Goal: Task Accomplishment & Management: Complete application form

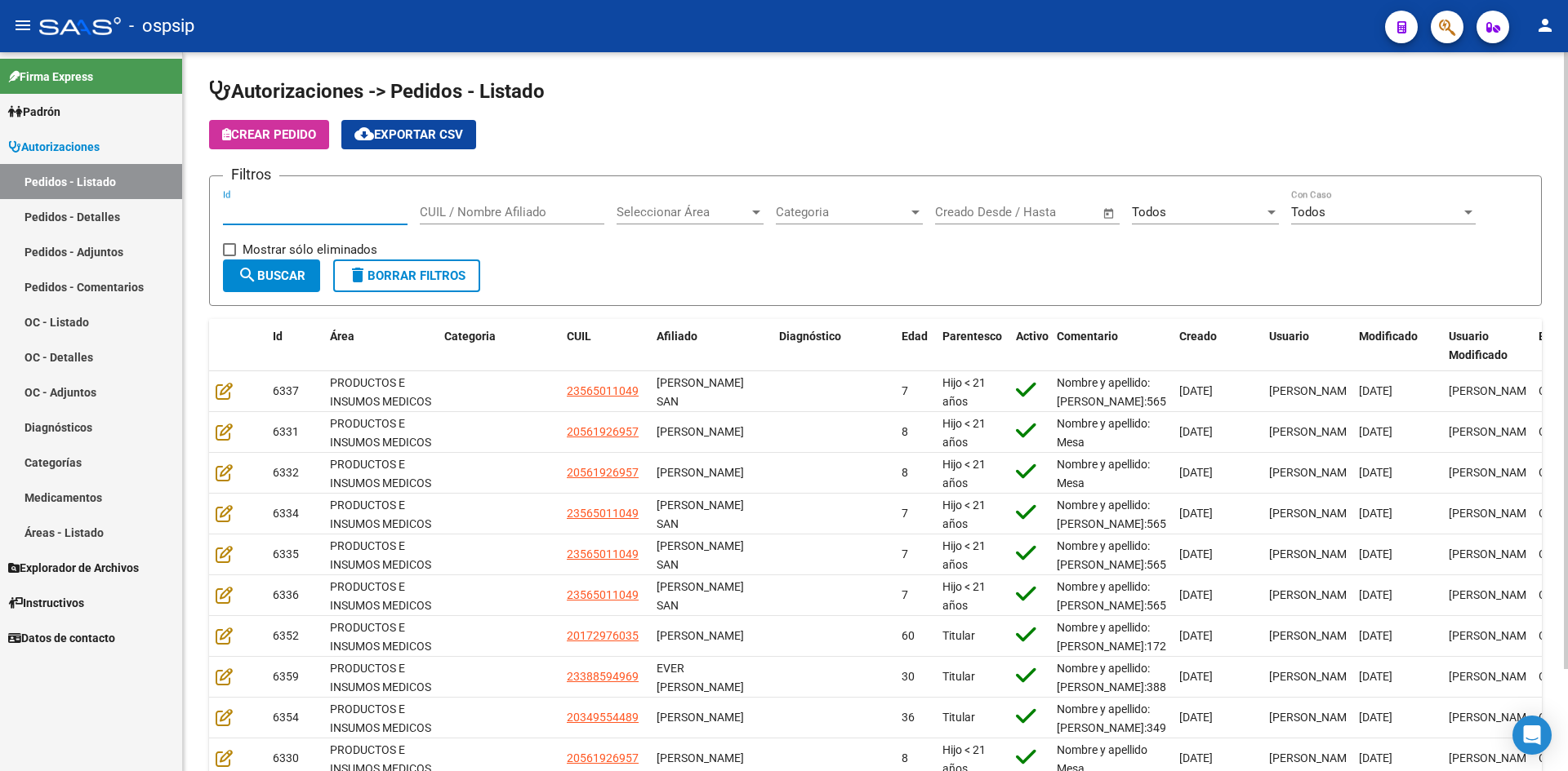
click at [461, 212] on input "CUIL / Nombre Afiliado" at bounding box center [512, 212] width 185 height 15
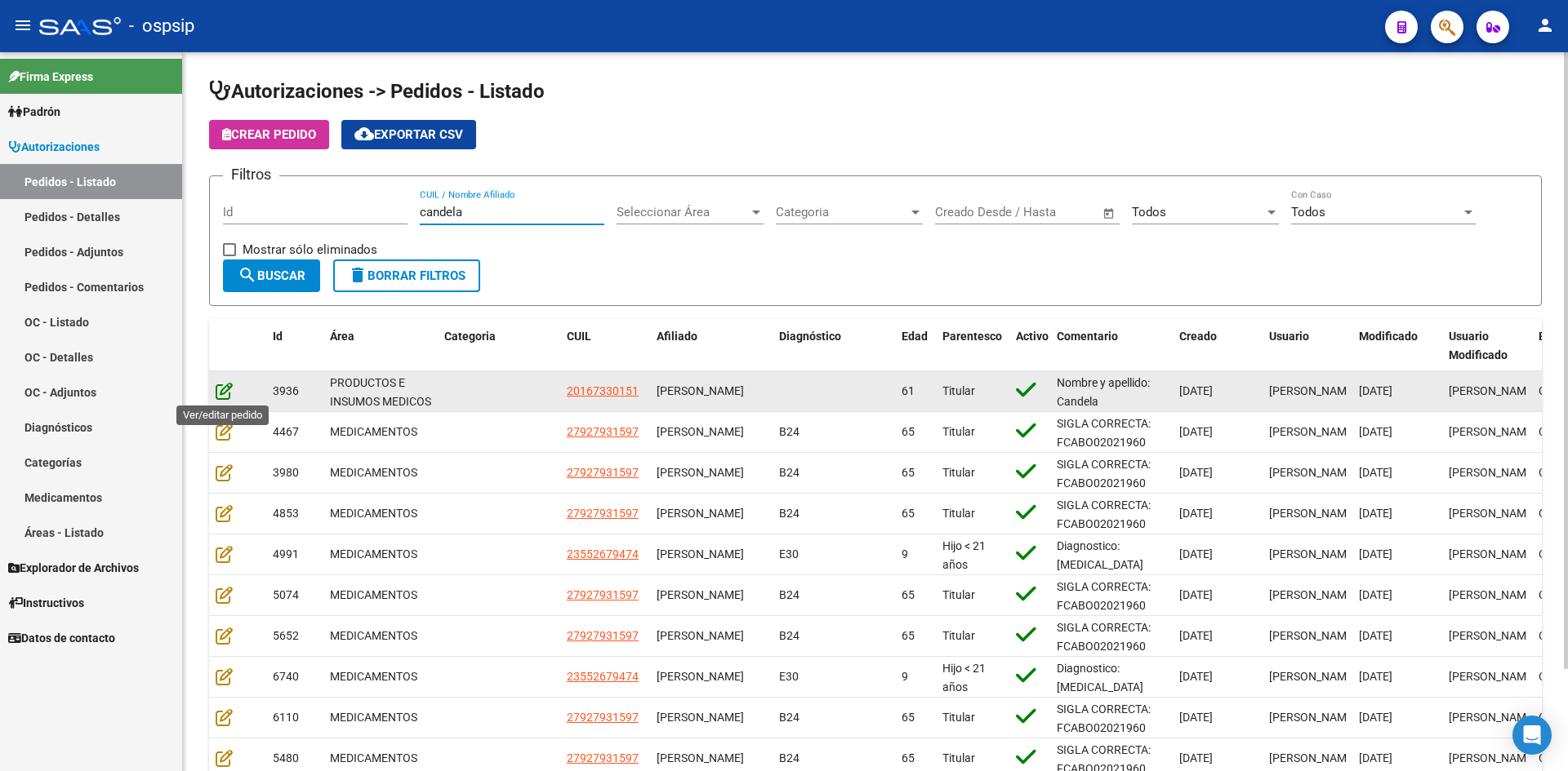
type input "candela"
click at [215, 393] on icon at bounding box center [224, 390] width 17 height 18
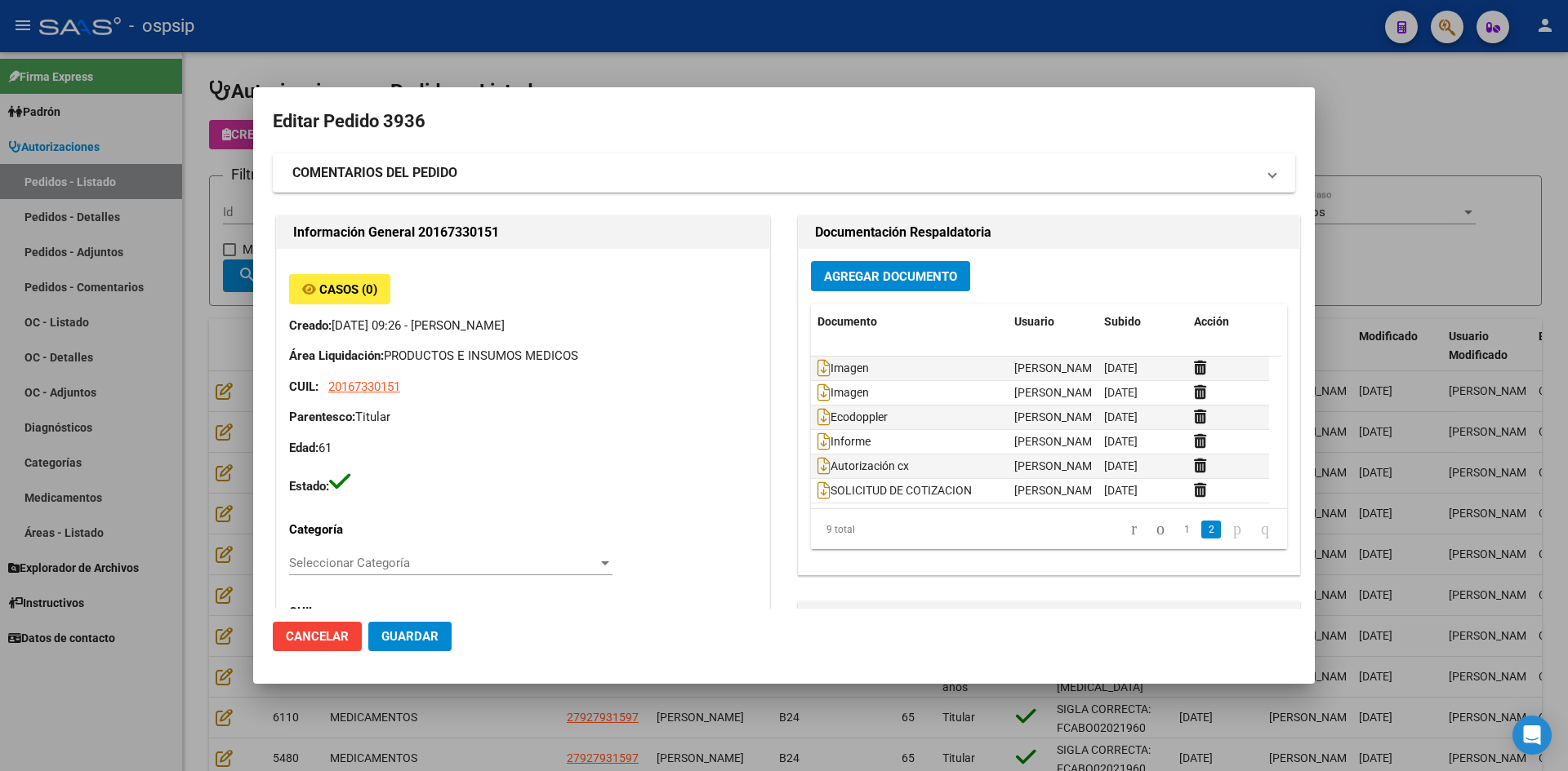
drag, startPoint x: 598, startPoint y: 45, endPoint x: 536, endPoint y: 36, distance: 62.6
click at [594, 44] on div at bounding box center [784, 385] width 1568 height 771
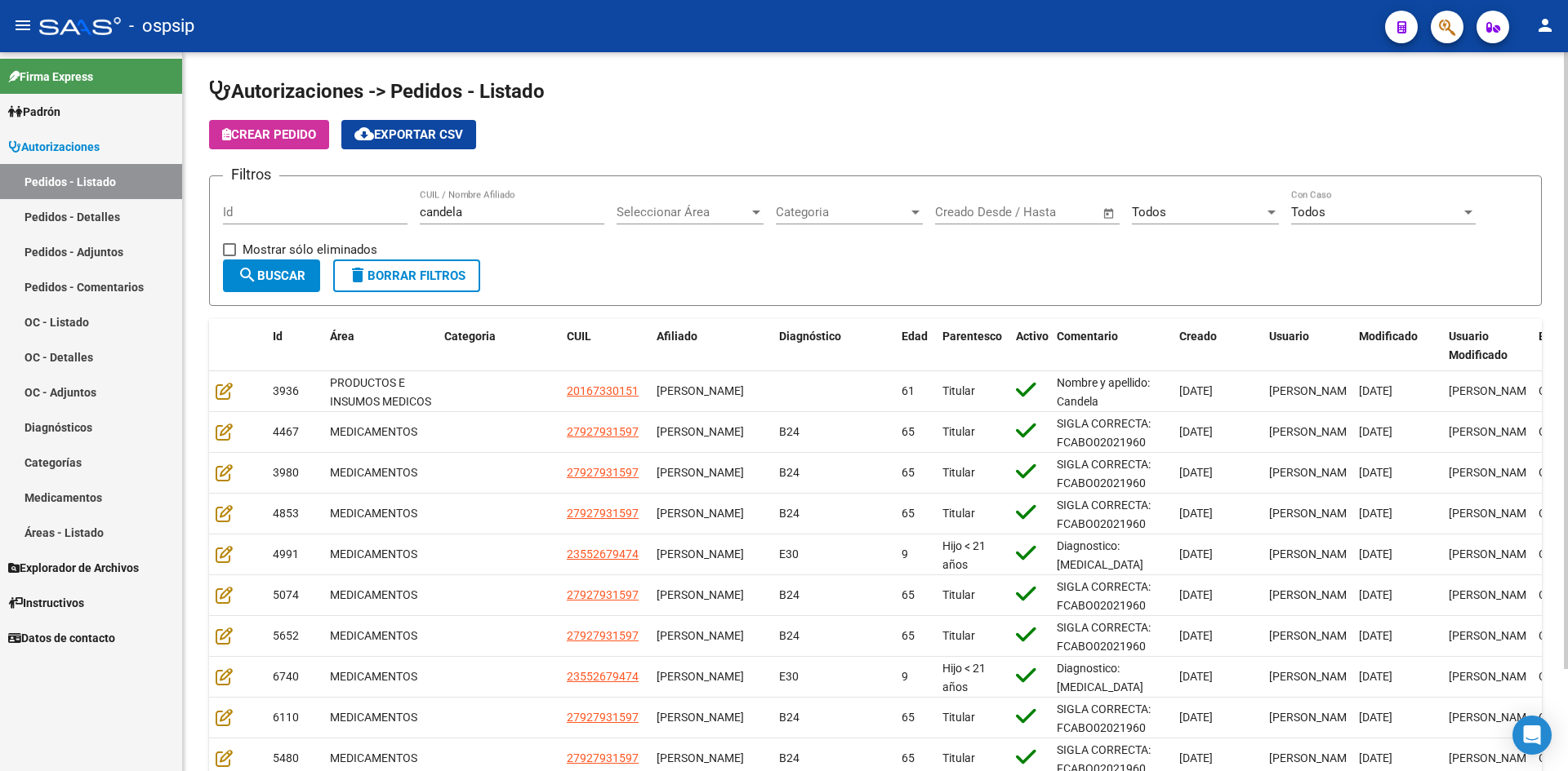
click at [475, 213] on input "candela" at bounding box center [512, 212] width 185 height 15
drag, startPoint x: 384, startPoint y: 215, endPoint x: 384, endPoint y: 206, distance: 9.0
click at [384, 214] on input "Id" at bounding box center [316, 212] width 185 height 15
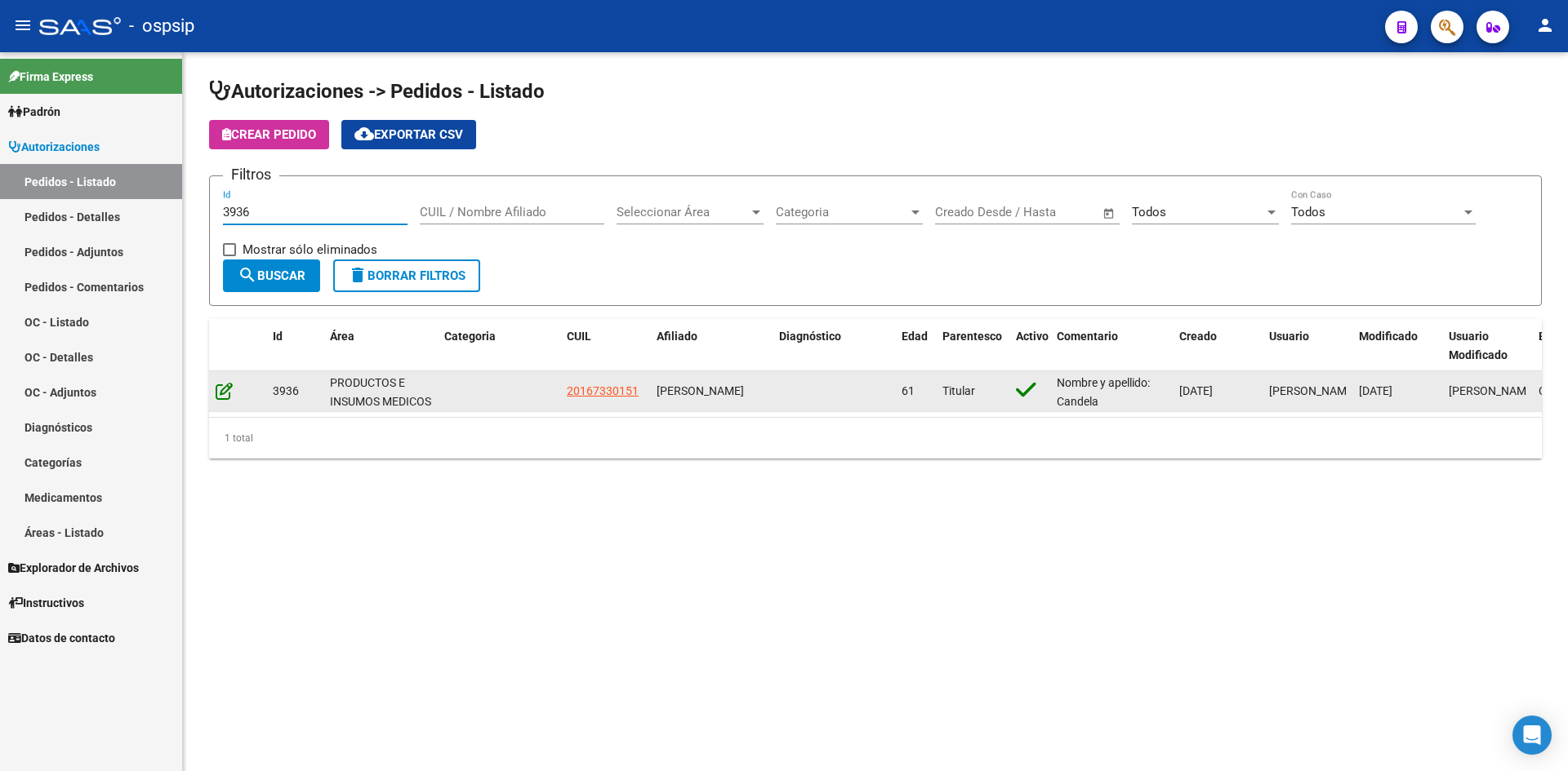
type input "3936"
click at [221, 390] on icon at bounding box center [224, 390] width 17 height 18
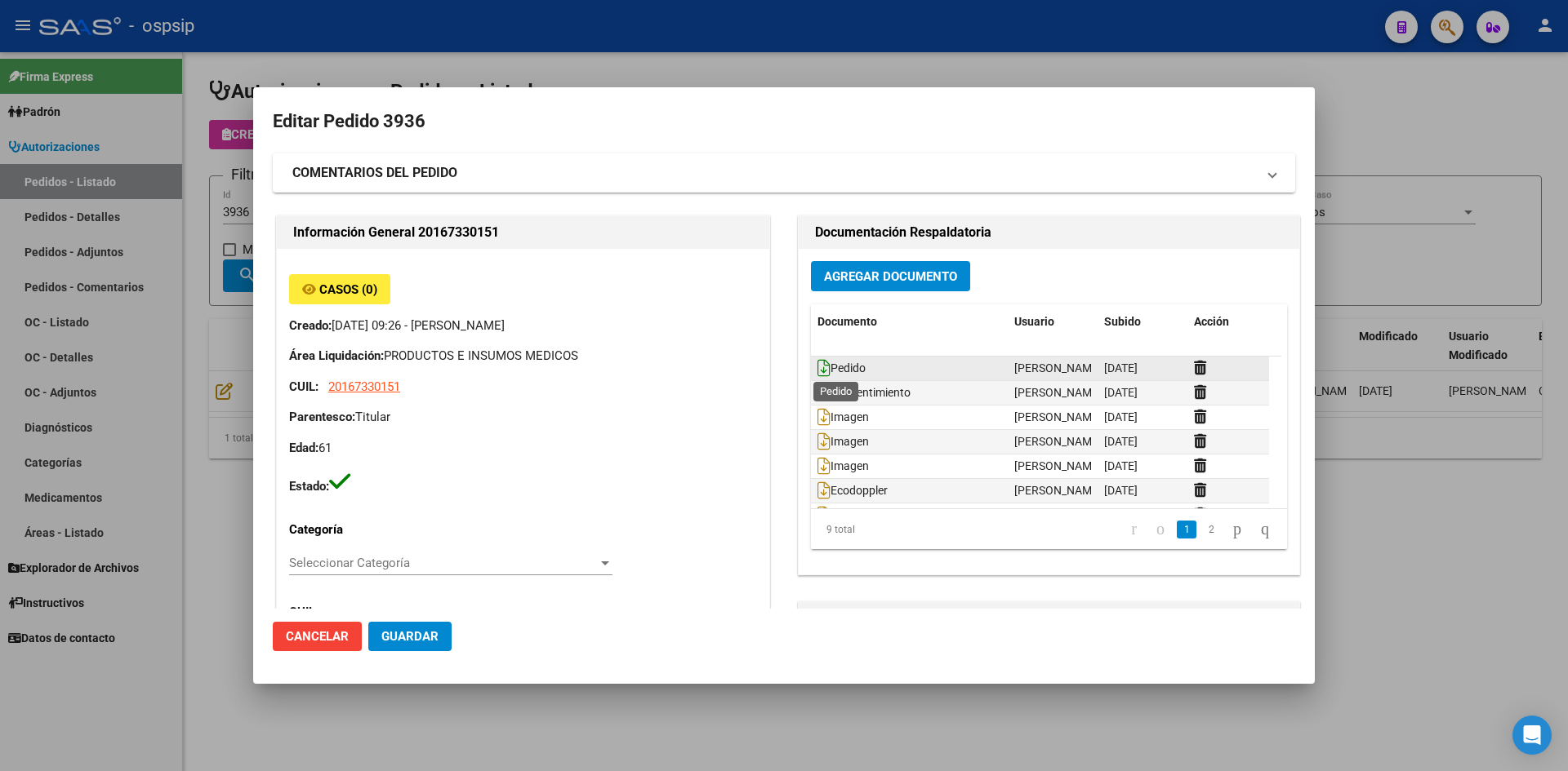
click at [820, 371] on icon at bounding box center [824, 368] width 13 height 18
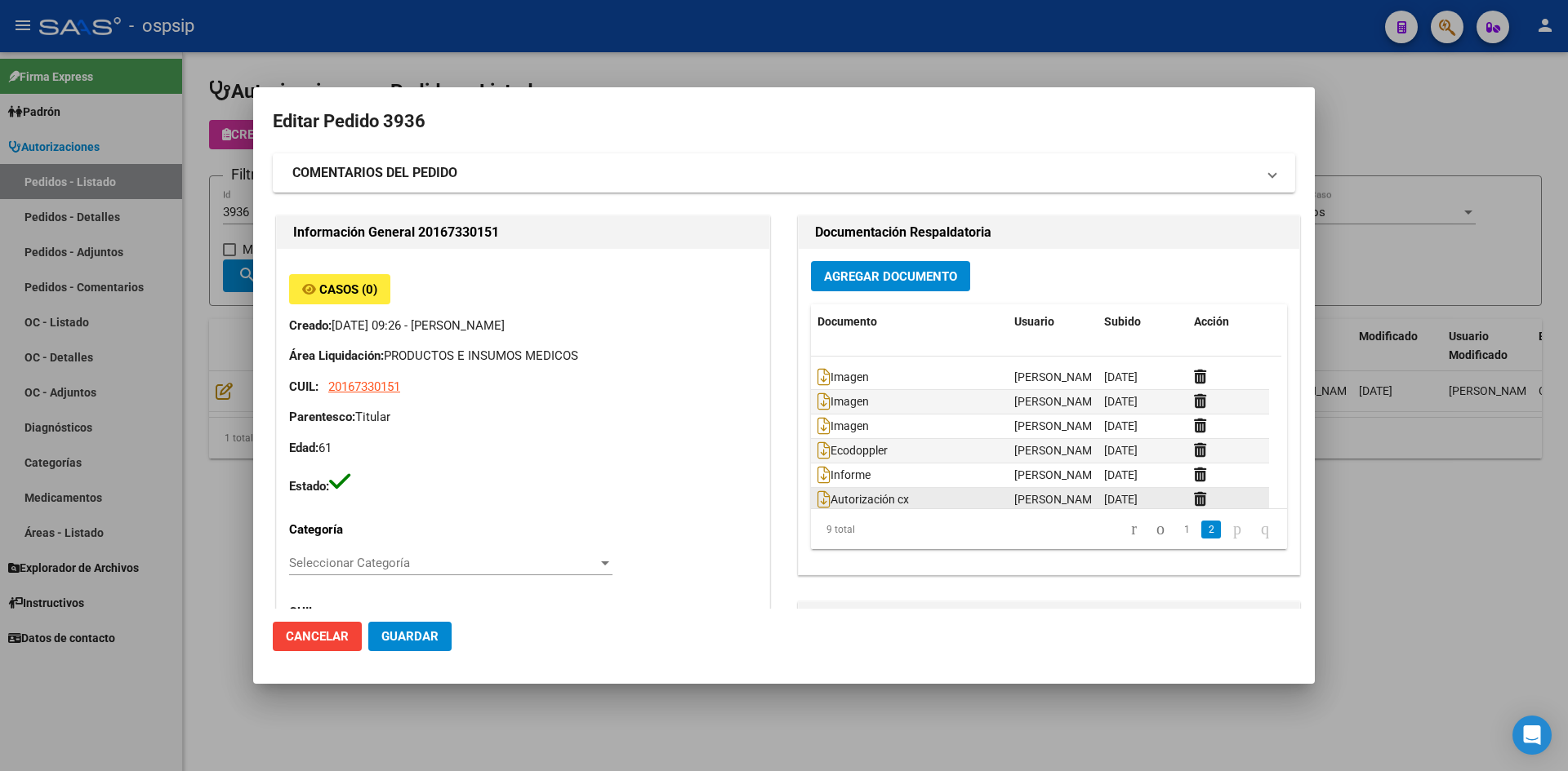
scroll to position [73, 0]
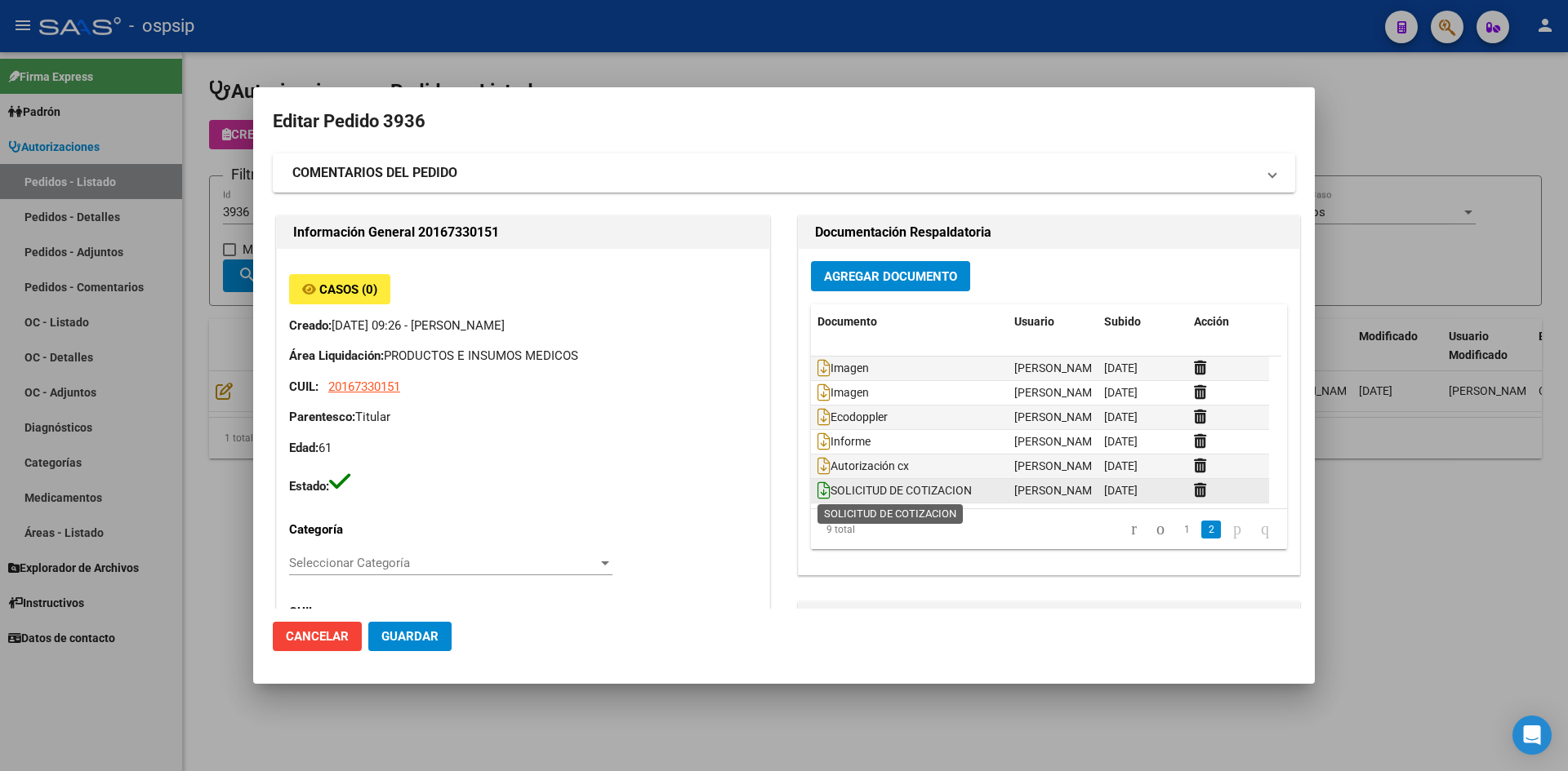
click at [818, 485] on icon at bounding box center [824, 490] width 13 height 18
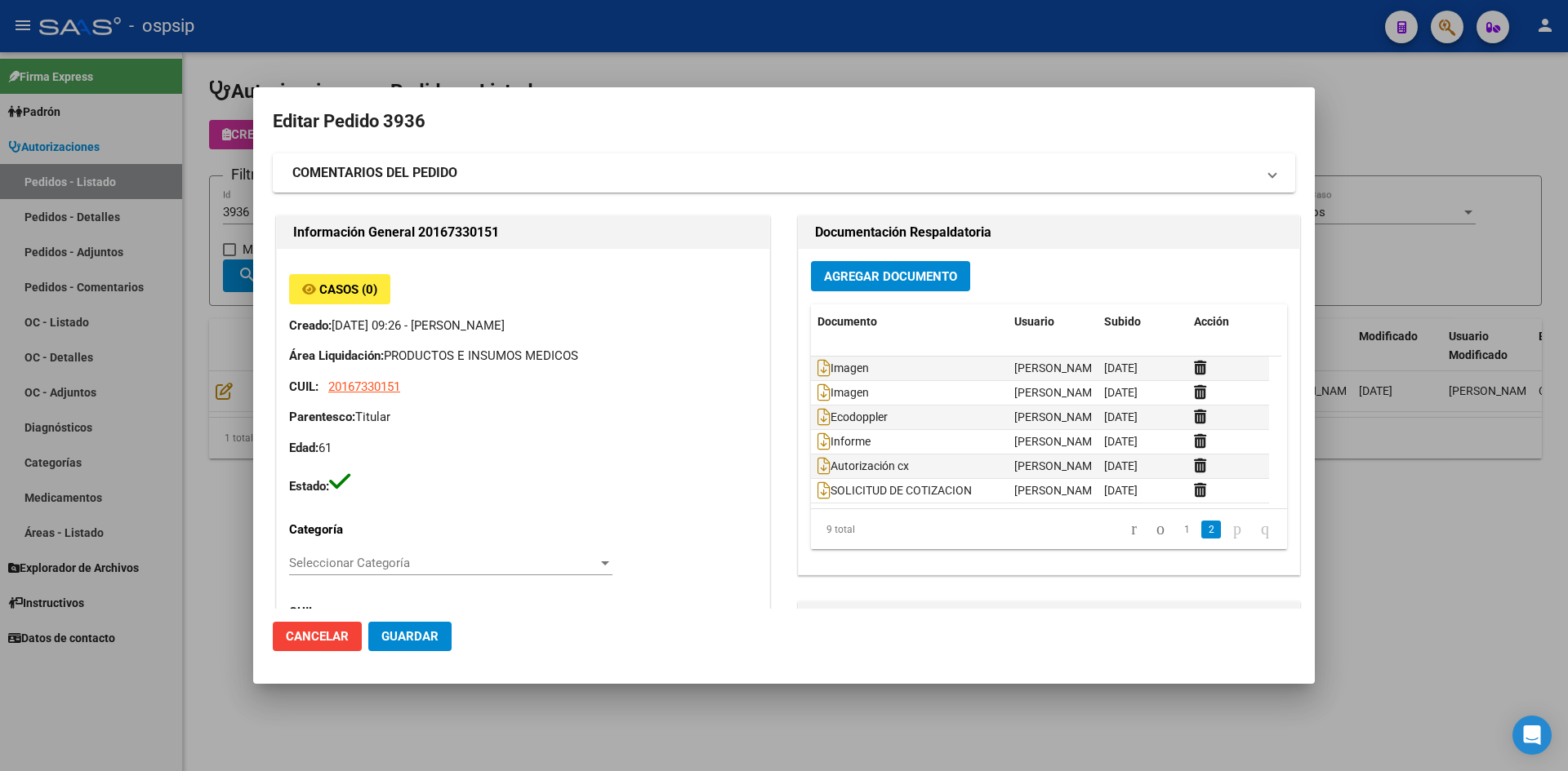
drag, startPoint x: 505, startPoint y: 45, endPoint x: 441, endPoint y: 19, distance: 69.1
click at [503, 44] on div at bounding box center [784, 385] width 1568 height 771
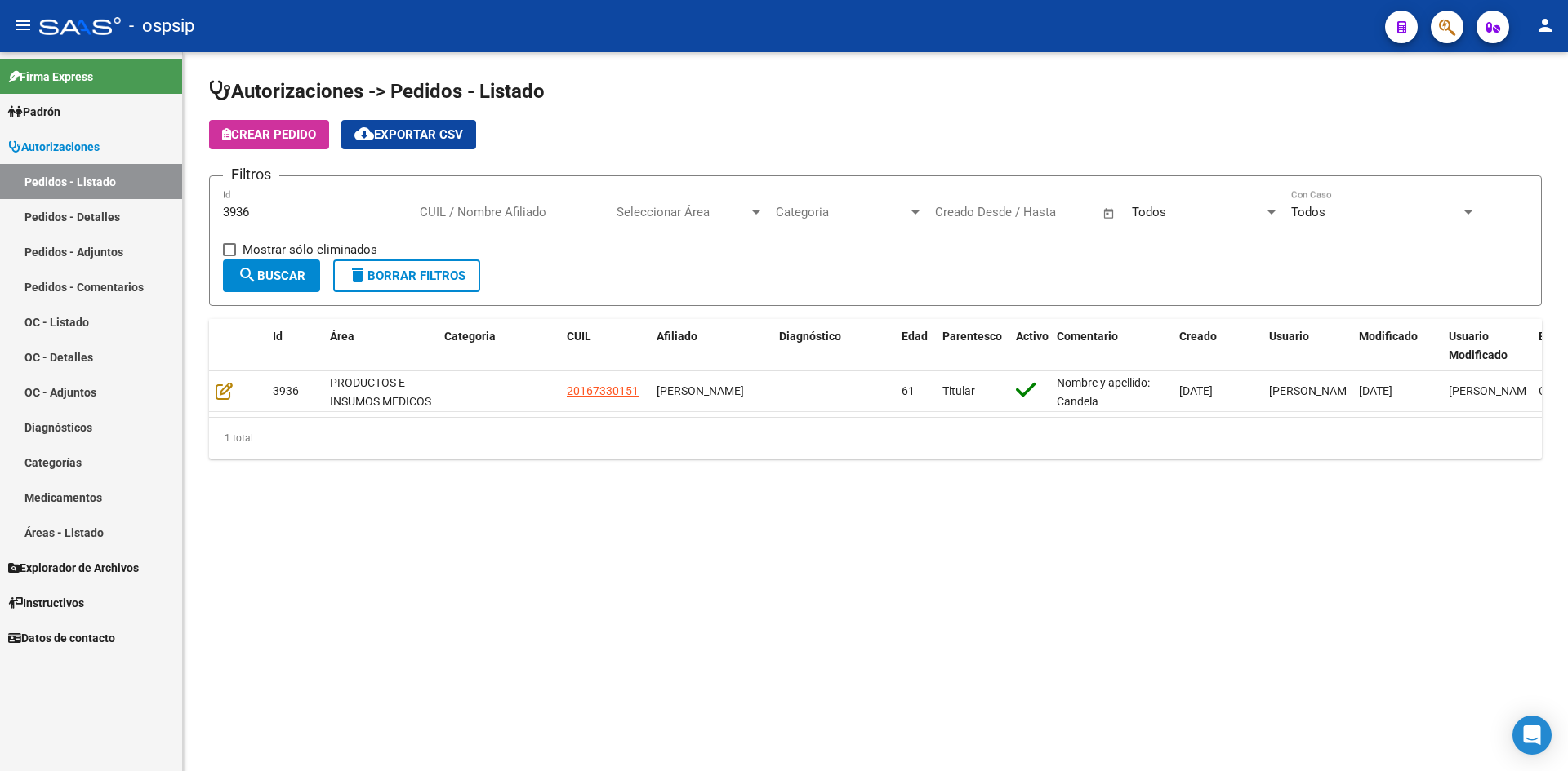
click at [292, 204] on div "3936 Id" at bounding box center [316, 206] width 185 height 35
click at [289, 207] on input "3936" at bounding box center [316, 212] width 185 height 15
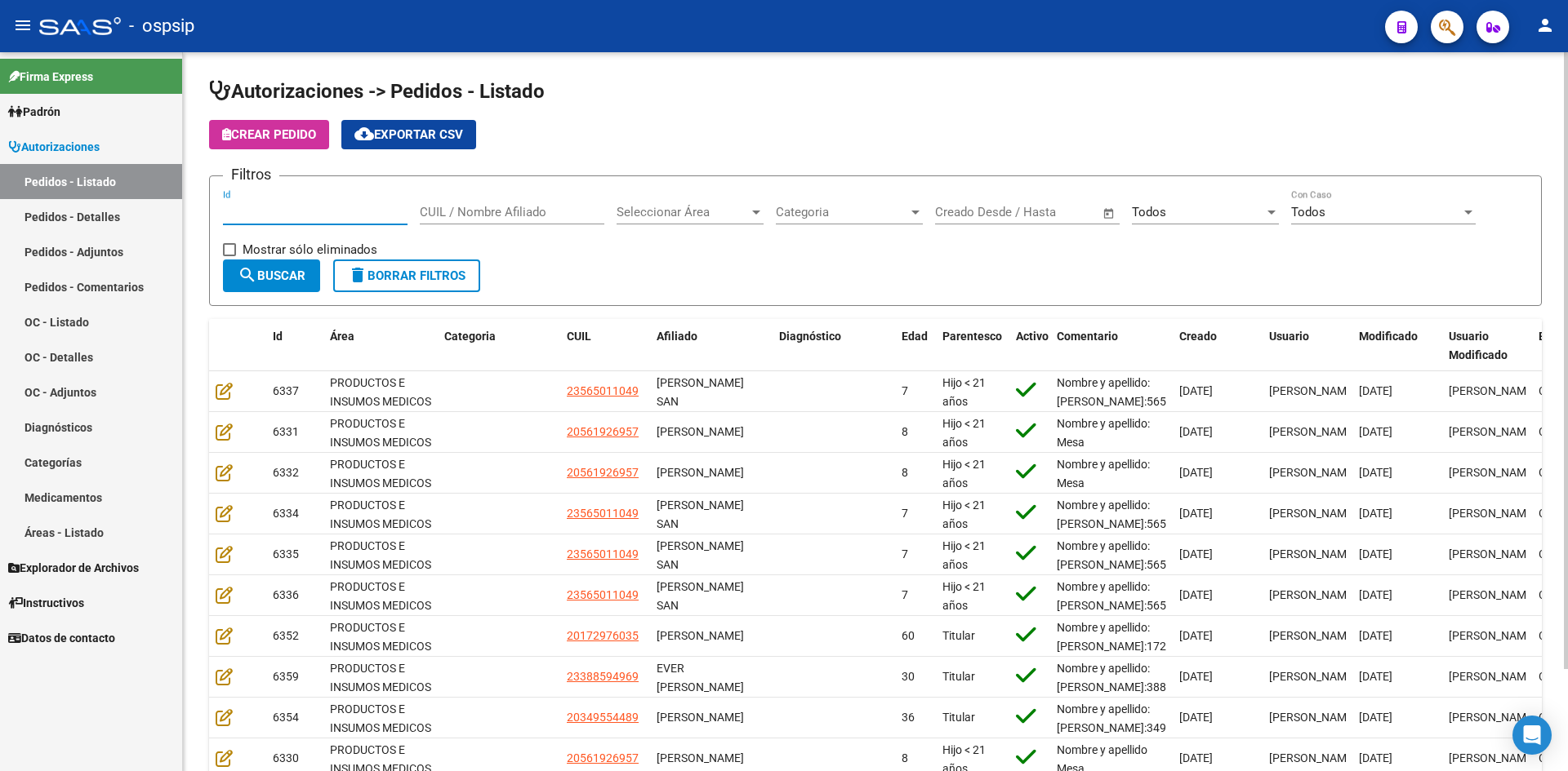
click at [1028, 132] on div "Crear Pedido cloud_download Exportar CSV" at bounding box center [875, 135] width 1333 height 30
